Goal: Task Accomplishment & Management: Complete application form

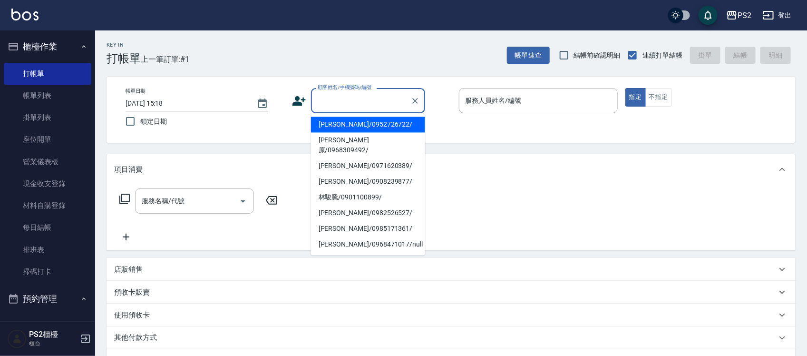
click at [357, 103] on div "顧客姓名/手機號碼/編號 顧客姓名/手機號碼/編號" at bounding box center [368, 100] width 114 height 25
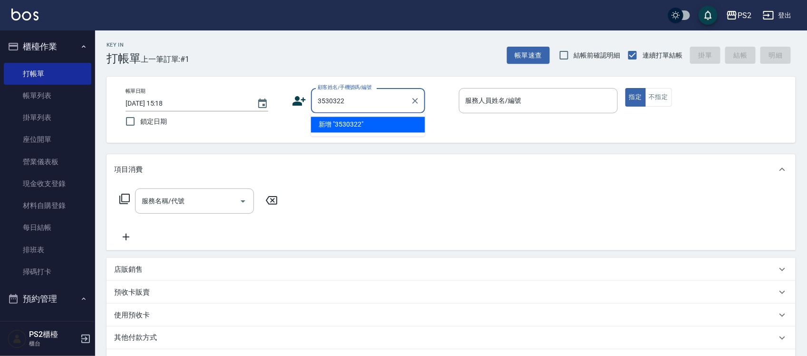
type input "3530322"
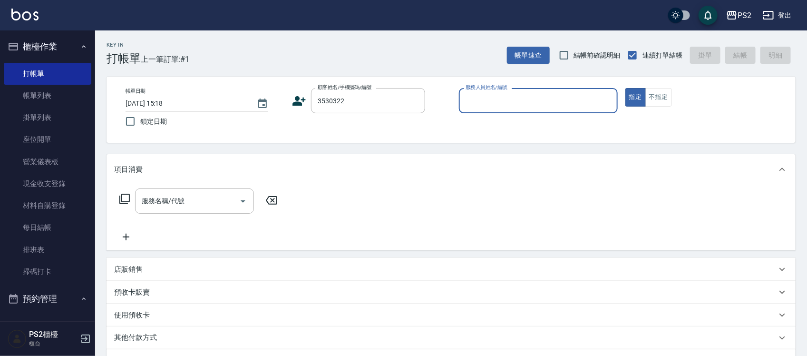
click at [293, 105] on icon at bounding box center [299, 101] width 13 height 10
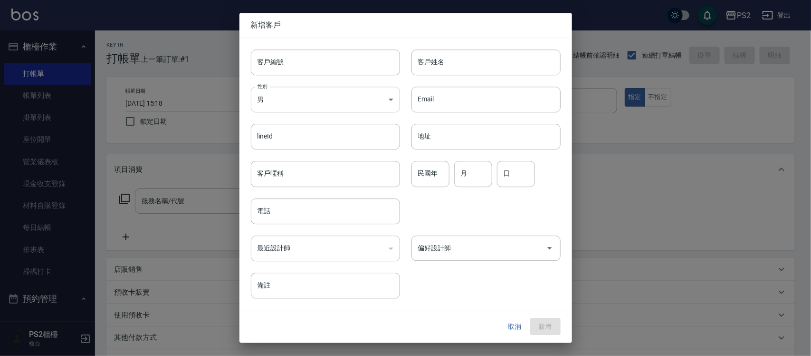
type input "3530322"
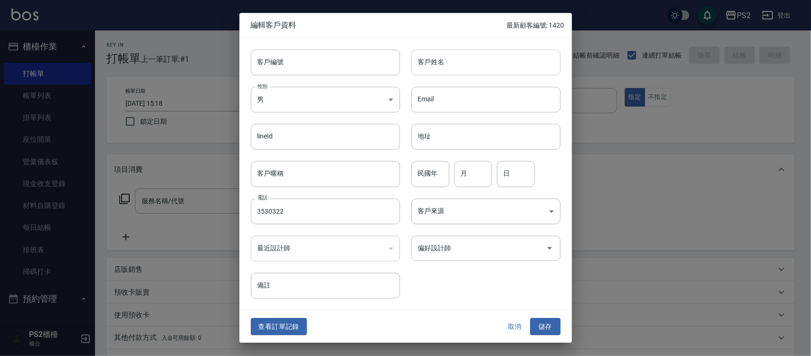
click at [430, 69] on input "客戶姓名" at bounding box center [486, 62] width 149 height 26
type input "王ˊ先生"
click at [530, 317] on button "儲存" at bounding box center [545, 326] width 30 height 18
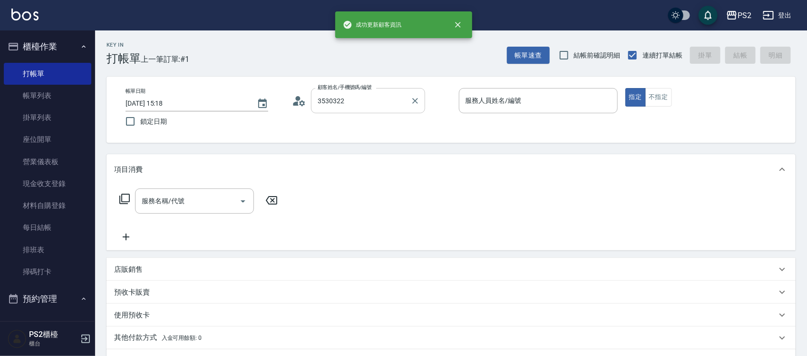
click at [376, 101] on input "3530322" at bounding box center [360, 100] width 91 height 17
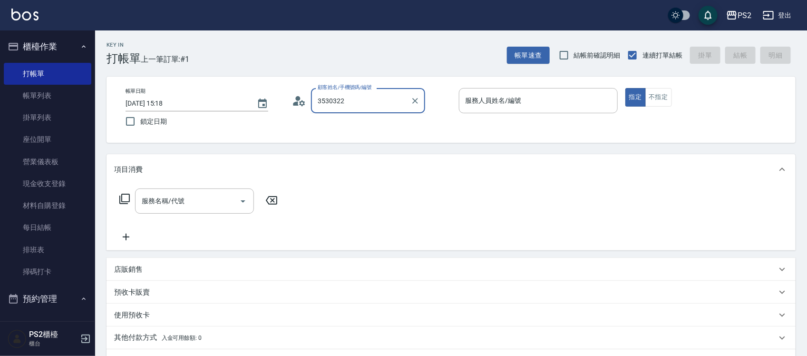
click at [376, 101] on input "3530322" at bounding box center [360, 100] width 91 height 17
type input "王ˊ先生/3530322/"
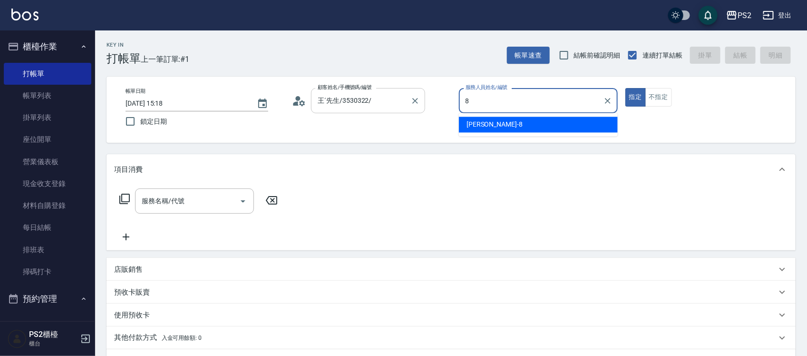
type input "Lori-8"
type button "true"
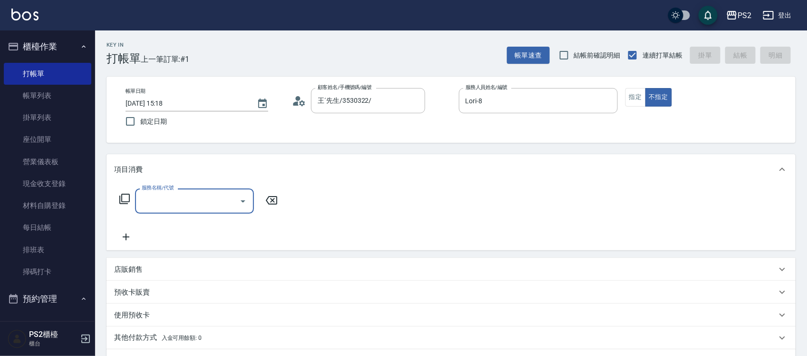
click at [122, 197] on icon at bounding box center [124, 198] width 11 height 11
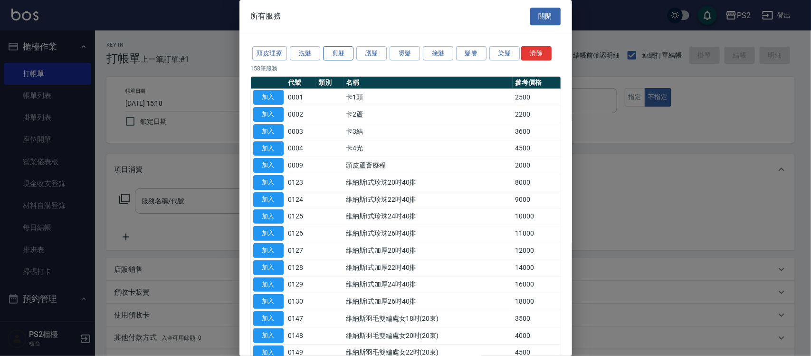
click at [336, 53] on button "剪髮" at bounding box center [338, 53] width 30 height 15
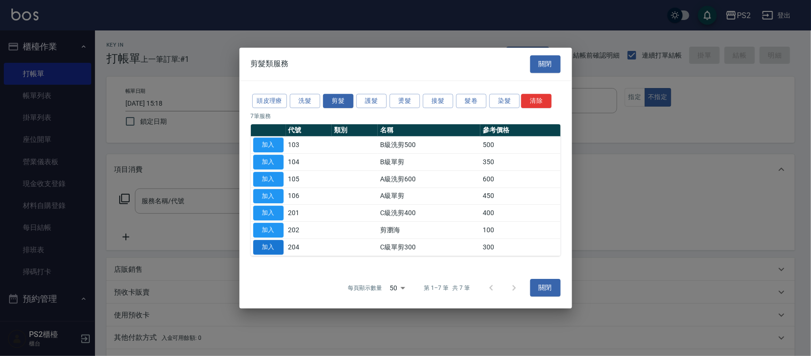
click at [265, 246] on button "加入" at bounding box center [268, 247] width 30 height 15
type input "C級單剪300(204)"
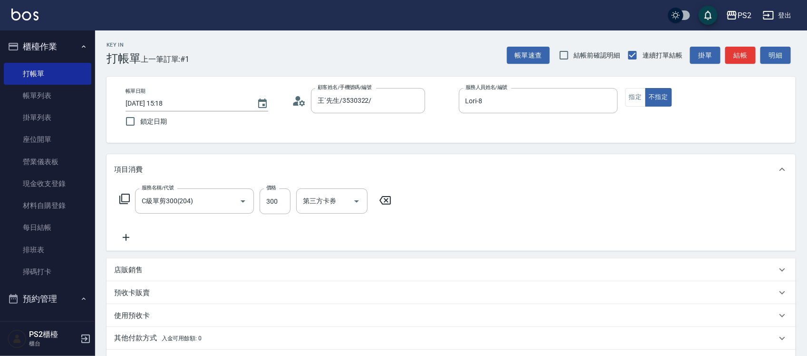
click at [122, 200] on icon at bounding box center [124, 198] width 10 height 10
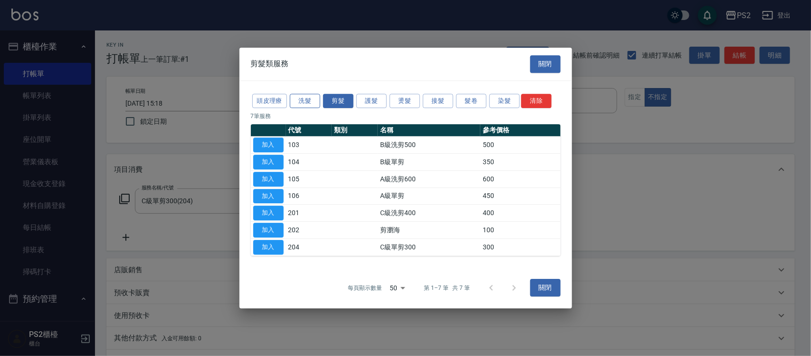
click at [304, 102] on button "洗髮" at bounding box center [305, 101] width 30 height 15
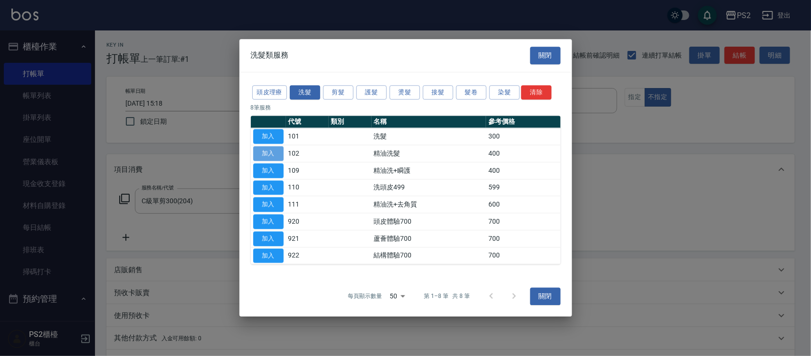
click at [274, 155] on button "加入" at bounding box center [268, 153] width 30 height 15
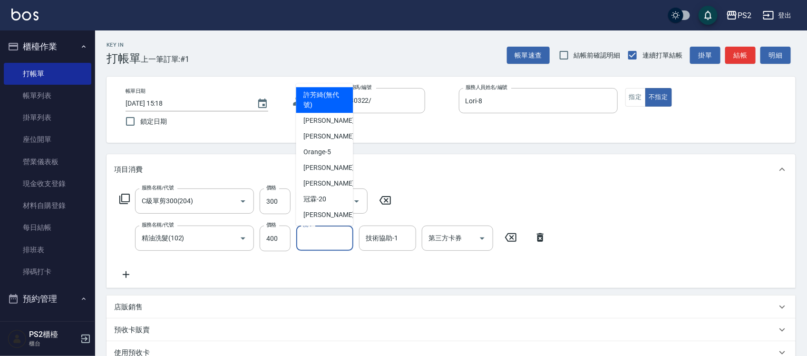
click at [329, 245] on input "洗-1" at bounding box center [324, 238] width 48 height 17
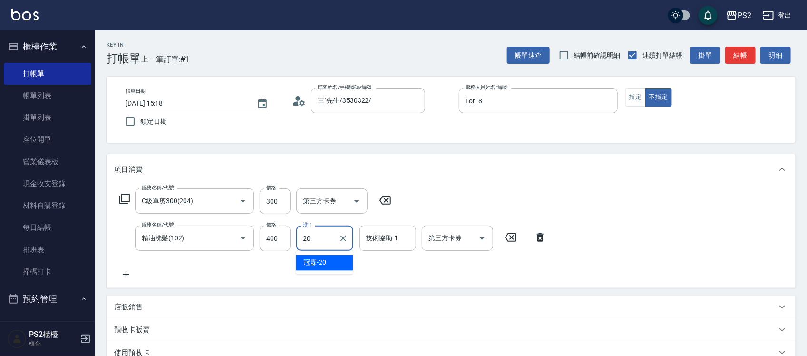
type input "[PERSON_NAME]-20"
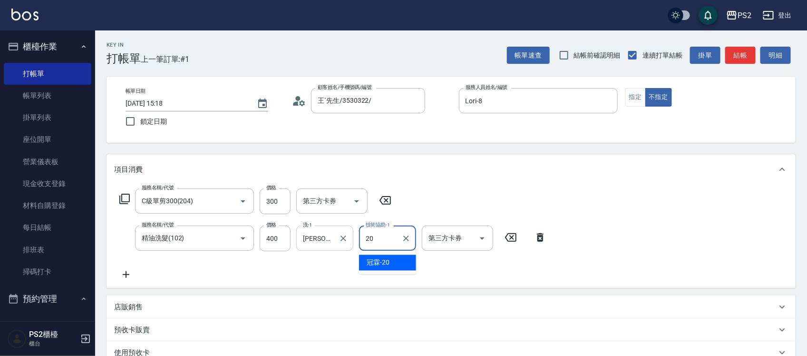
type input "[PERSON_NAME]-20"
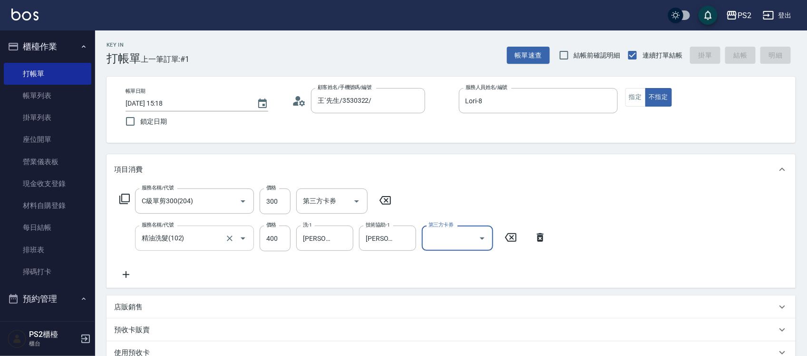
type input "[DATE] 16:48"
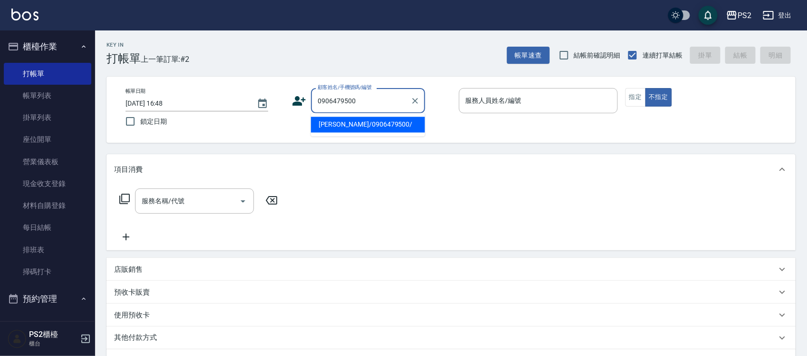
type input "[PERSON_NAME]/0906479500/"
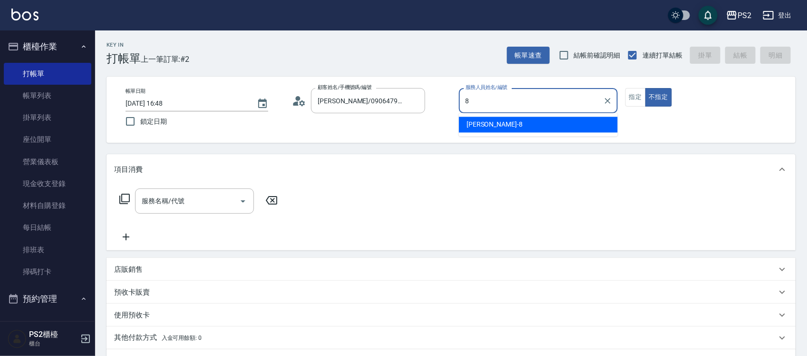
type input "Lori-8"
type button "false"
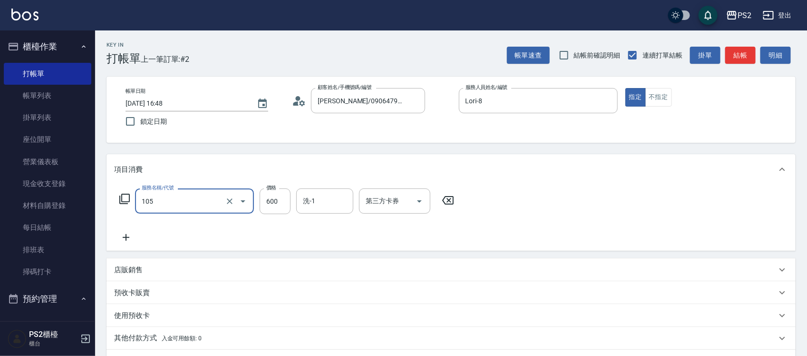
type input "A級洗剪600(105)"
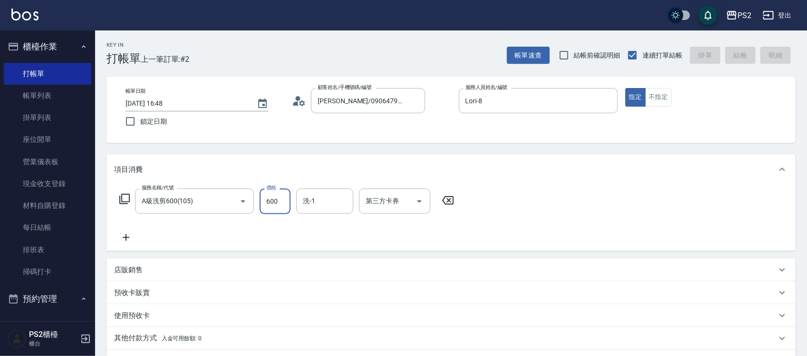
type input "[DATE] 16:49"
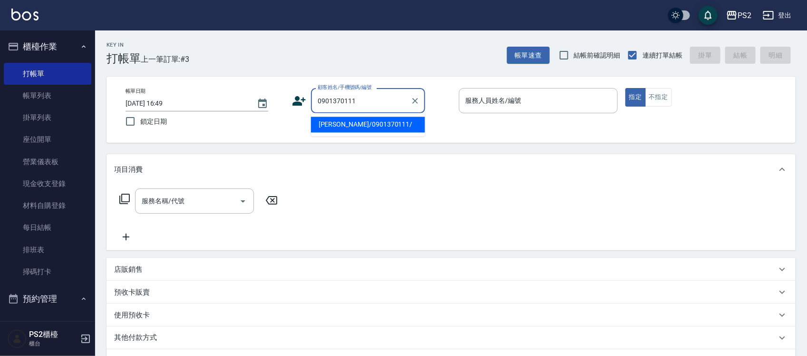
type input "[PERSON_NAME]/0901370111/"
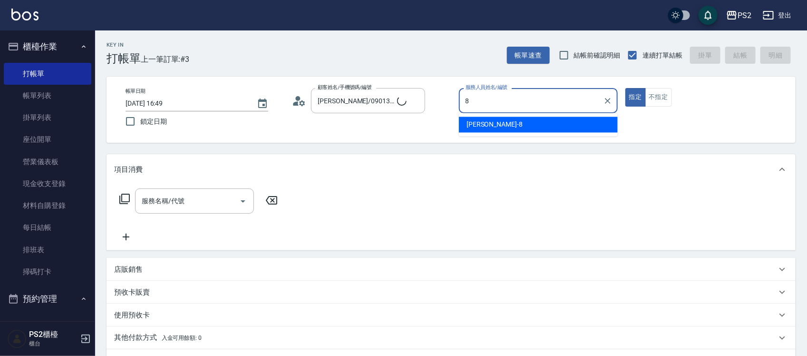
type input "Lori-8"
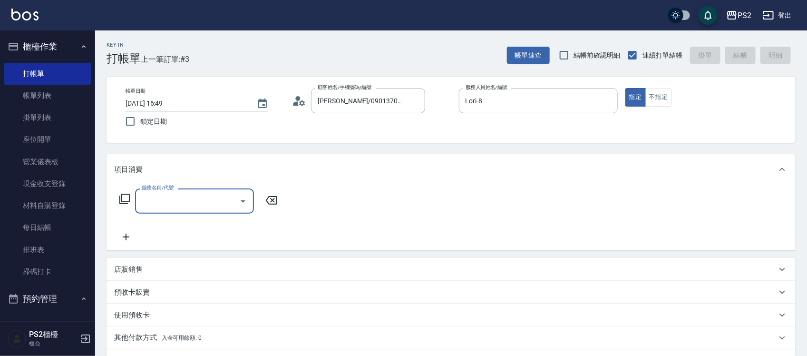
click at [298, 104] on icon at bounding box center [299, 101] width 14 height 14
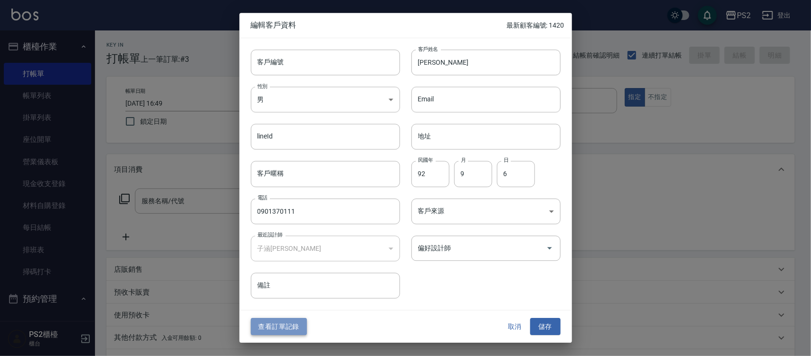
click at [280, 321] on button "查看訂單記錄" at bounding box center [279, 326] width 56 height 18
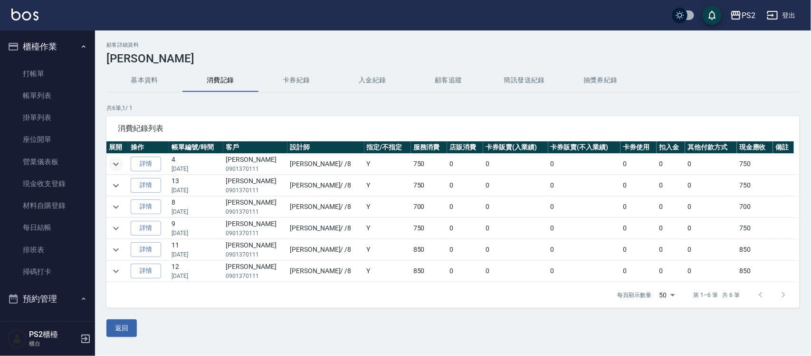
click at [115, 161] on icon "expand row" at bounding box center [115, 163] width 11 height 11
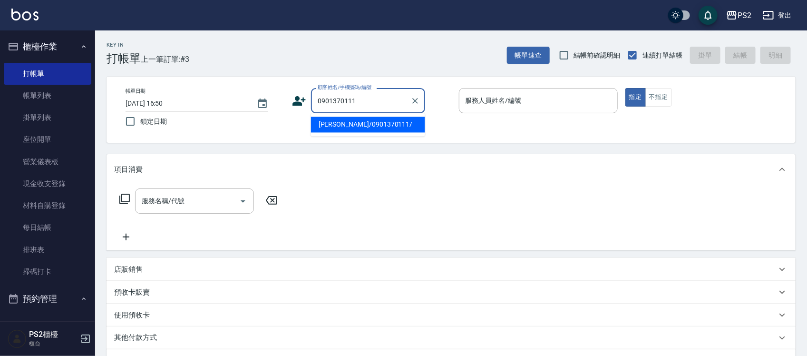
type input "[PERSON_NAME]/0901370111/"
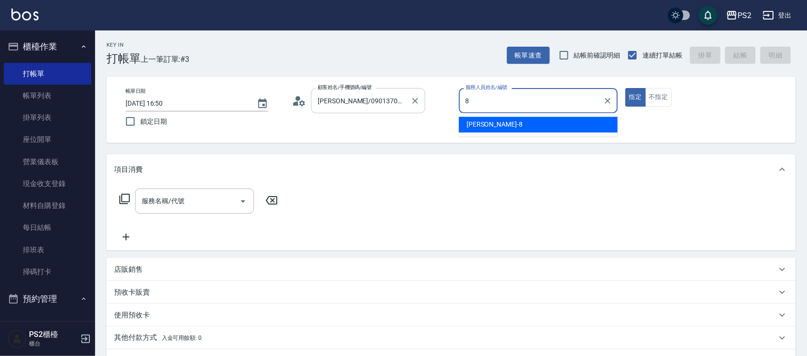
type input "Lori-8"
type button "true"
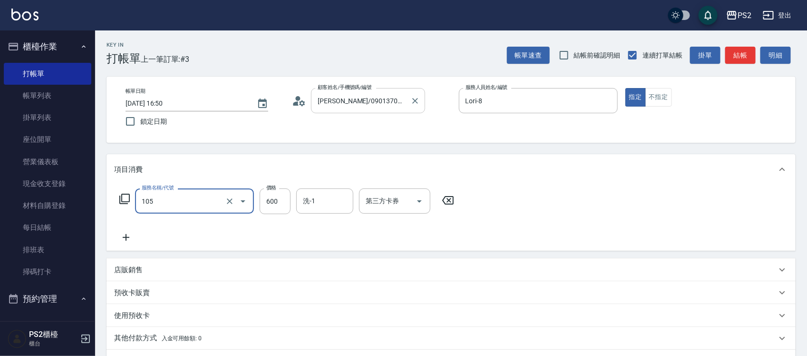
type input "A級洗剪600(105)"
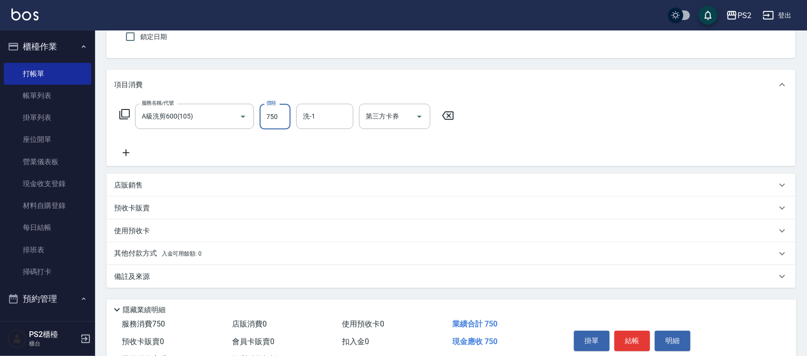
scroll to position [123, 0]
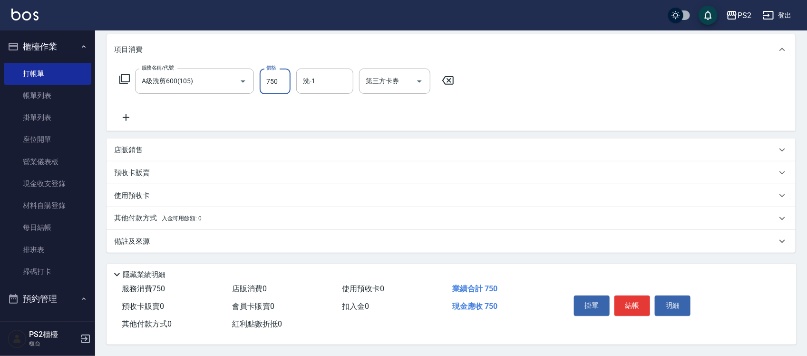
type input "750"
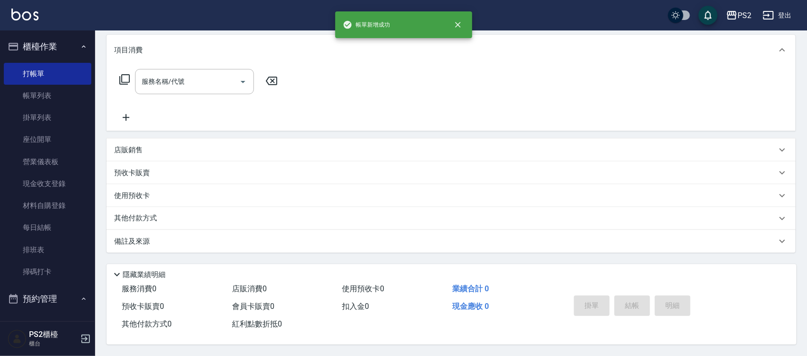
scroll to position [0, 0]
